Goal: Task Accomplishment & Management: Manage account settings

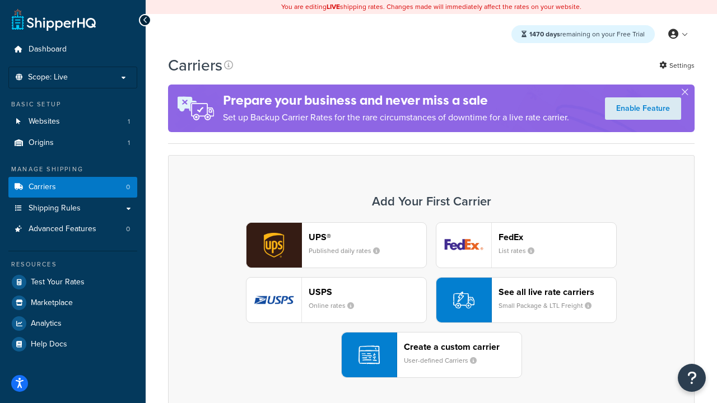
click at [431, 300] on div "UPS® Published daily rates FedEx List rates USPS Online rates See all live rate…" at bounding box center [431, 300] width 503 height 156
click at [558, 237] on header "FedEx" at bounding box center [558, 237] width 118 height 11
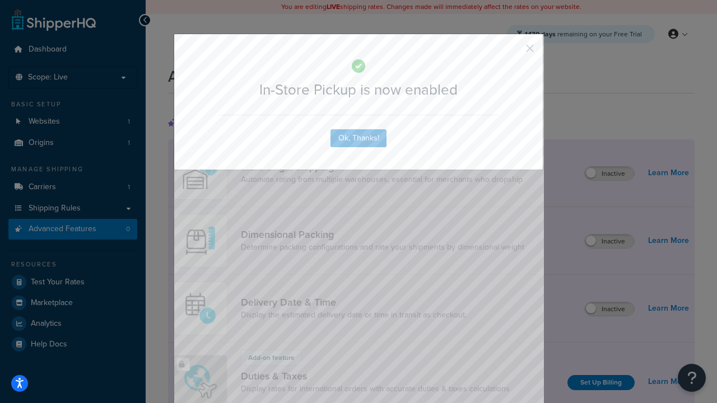
scroll to position [363, 0]
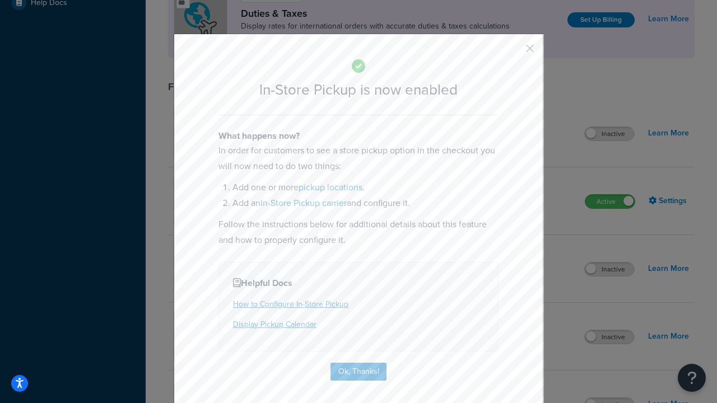
click at [513, 52] on button "button" at bounding box center [513, 52] width 3 height 3
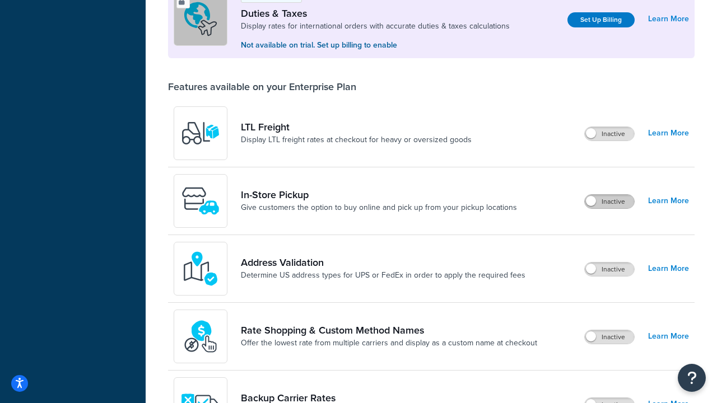
scroll to position [342, 0]
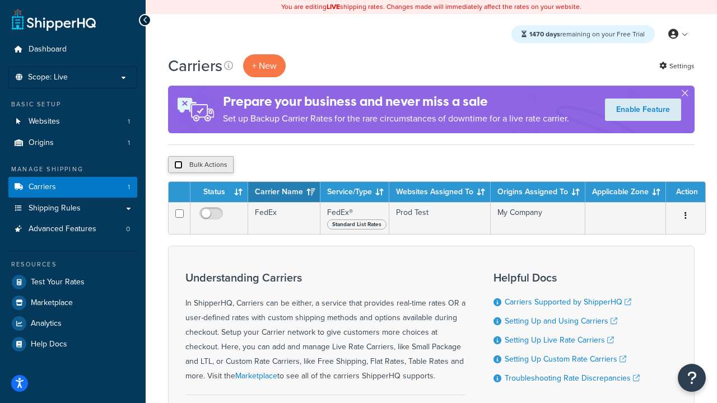
click at [178, 165] on input "checkbox" at bounding box center [178, 165] width 8 height 8
checkbox input "true"
click at [301, 165] on button "Delete" at bounding box center [299, 164] width 39 height 17
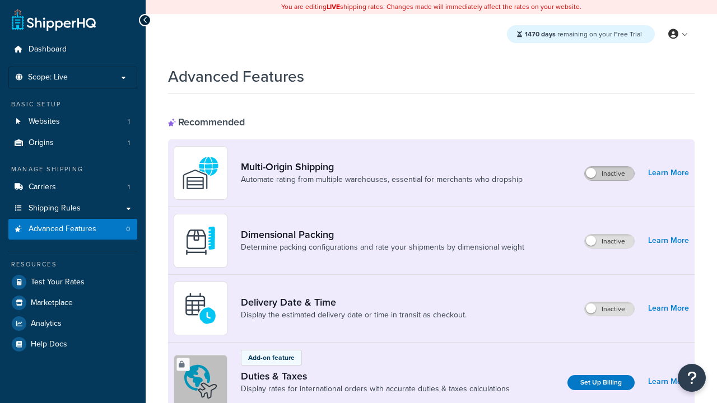
click at [610, 174] on label "Inactive" at bounding box center [609, 173] width 49 height 13
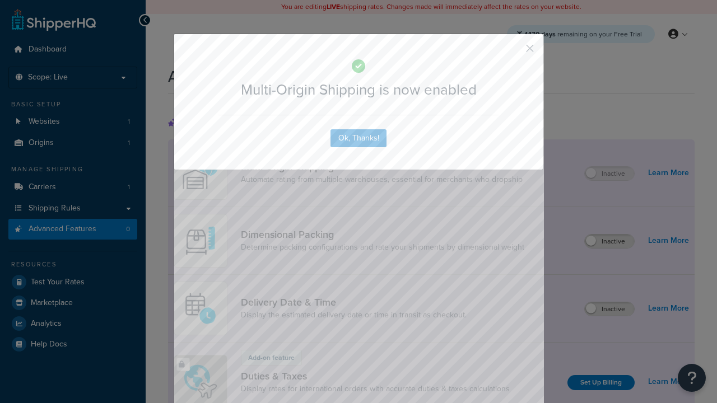
click at [513, 52] on button "button" at bounding box center [513, 52] width 3 height 3
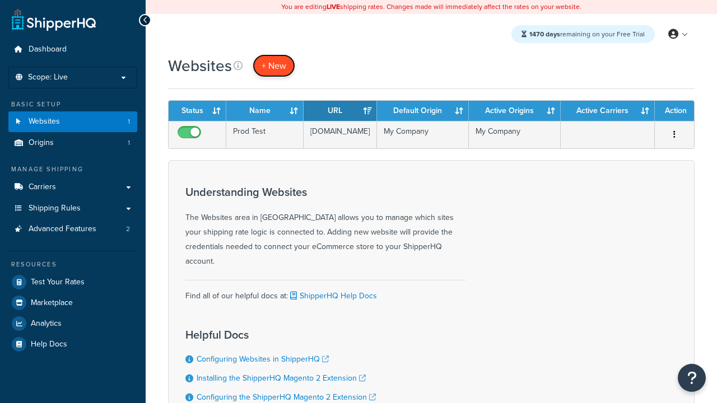
click at [274, 66] on span "+ New" at bounding box center [274, 65] width 25 height 13
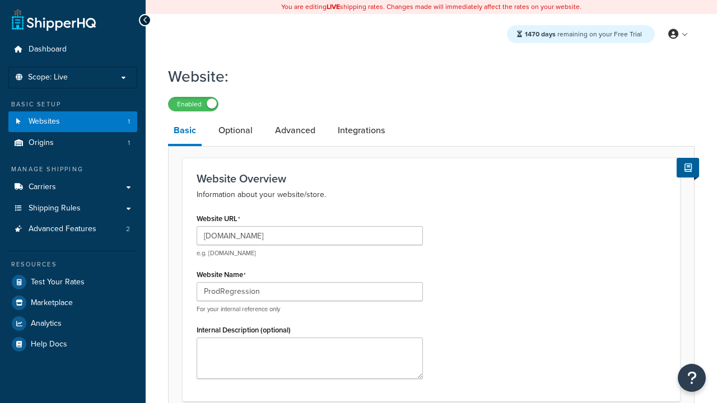
type input "ProdRegression"
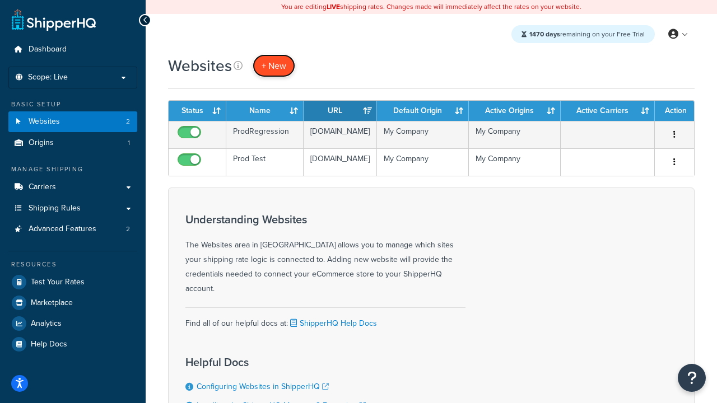
click at [274, 66] on span "+ New" at bounding box center [274, 65] width 25 height 13
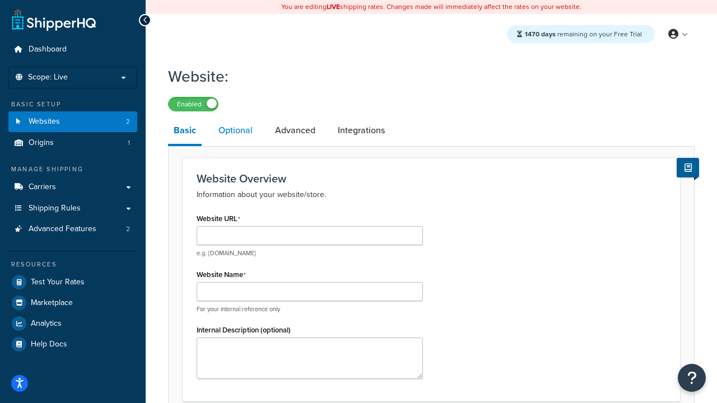
click at [235, 131] on link "Optional" at bounding box center [235, 130] width 45 height 27
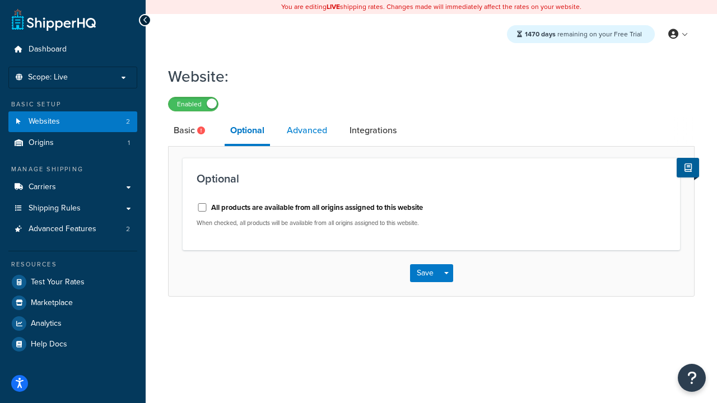
click at [307, 131] on link "Advanced" at bounding box center [307, 130] width 52 height 27
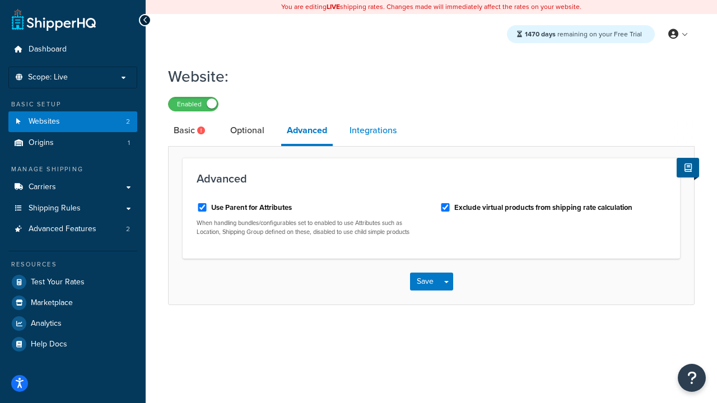
click at [373, 131] on link "Integrations" at bounding box center [373, 130] width 58 height 27
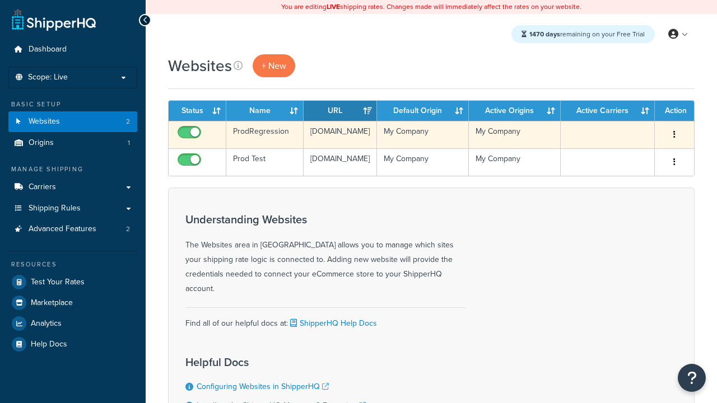
click at [675, 135] on icon "button" at bounding box center [675, 135] width 2 height 8
click at [0, 0] on link "Edit" at bounding box center [0, 0] width 0 height 0
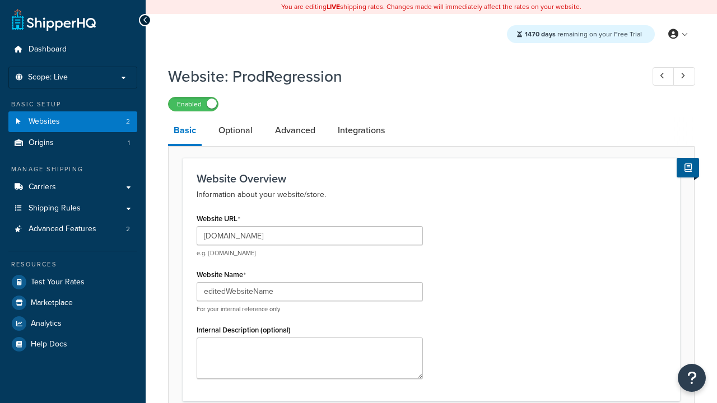
type input "editedWebsiteName"
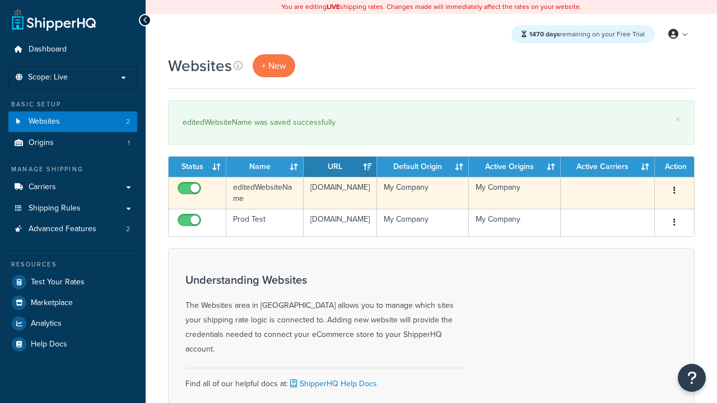
click at [675, 191] on icon "button" at bounding box center [675, 191] width 2 height 8
click at [0, 0] on link "Duplicate" at bounding box center [0, 0] width 0 height 0
